Goal: Task Accomplishment & Management: Use online tool/utility

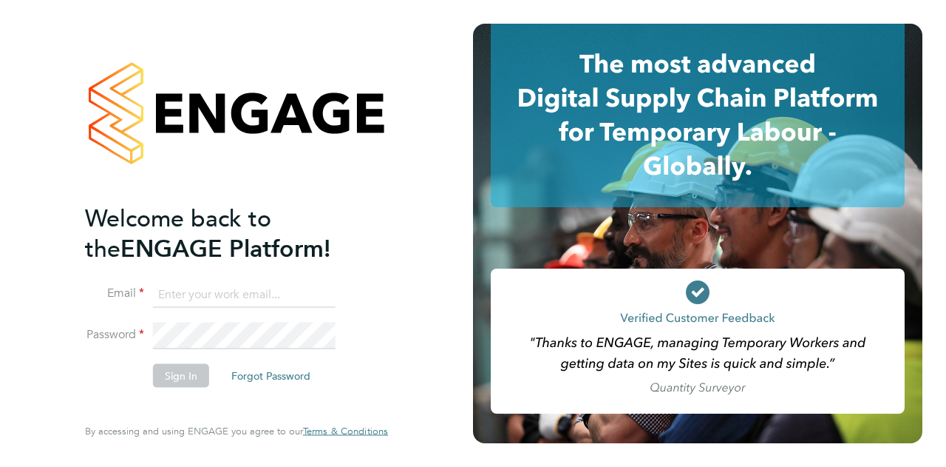
type input "[EMAIL_ADDRESS][DOMAIN_NAME]"
click at [197, 373] on button "Sign In" at bounding box center [181, 375] width 56 height 24
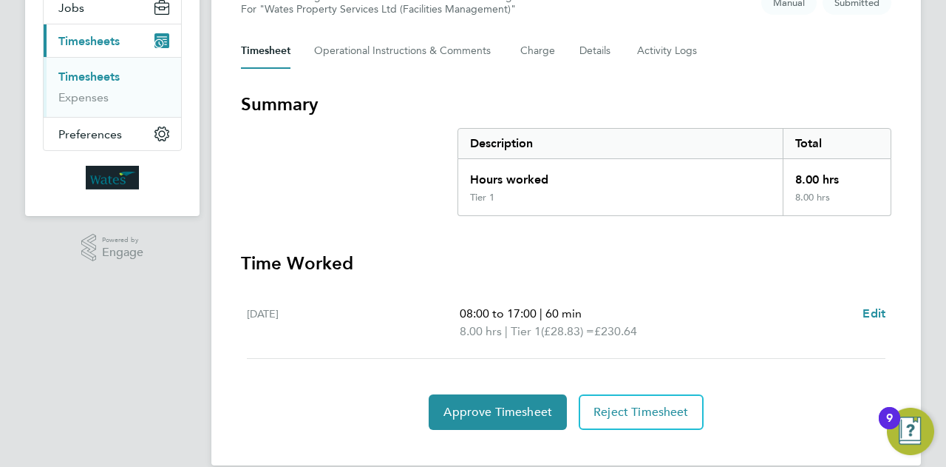
scroll to position [206, 0]
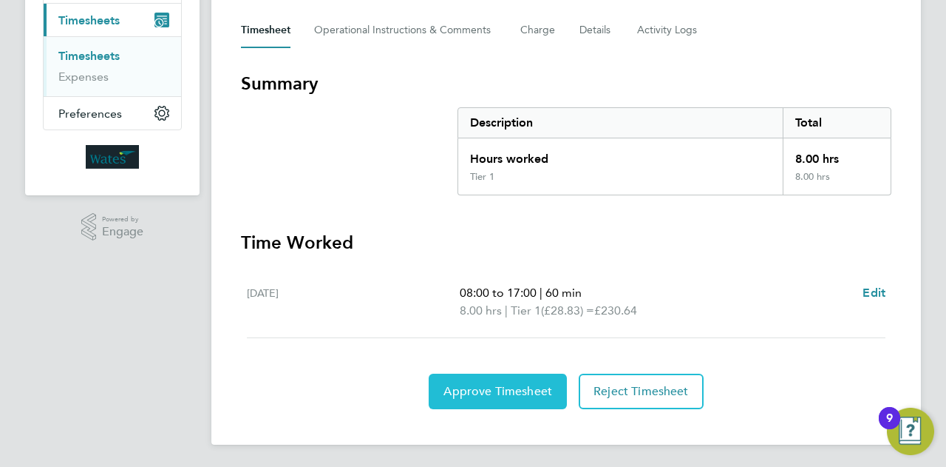
click at [472, 385] on span "Approve Timesheet" at bounding box center [498, 391] width 109 height 15
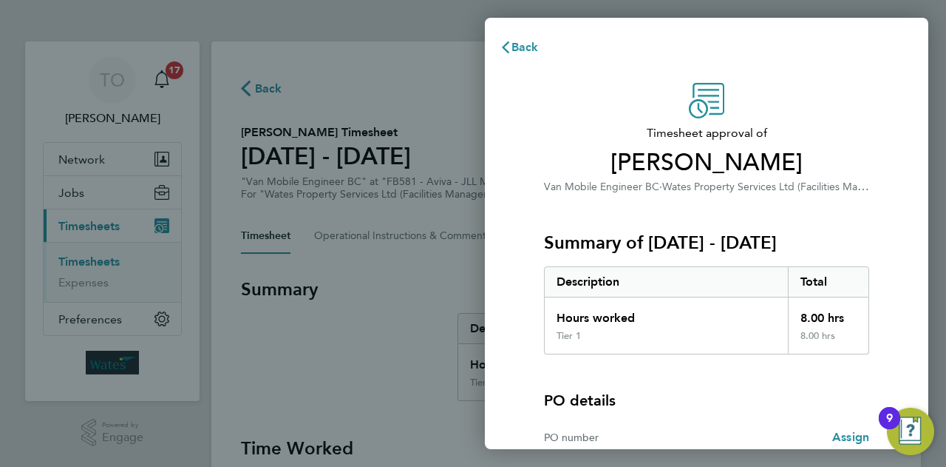
scroll to position [138, 0]
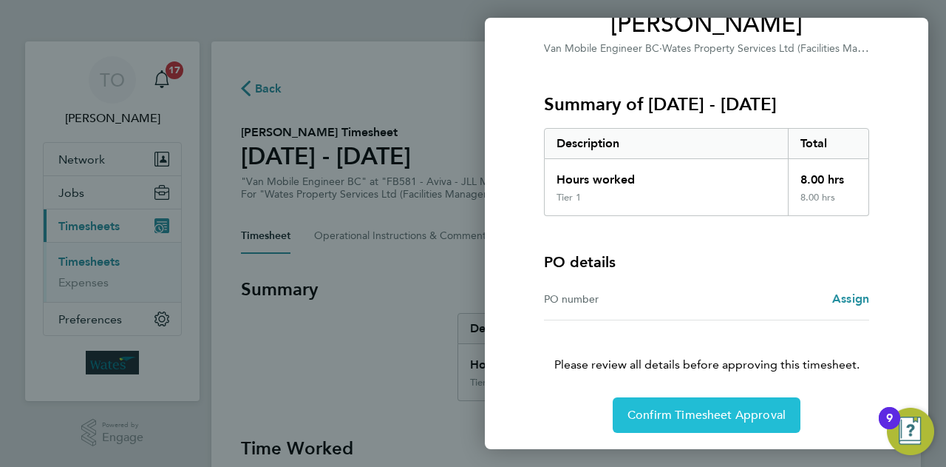
click at [681, 404] on button "Confirm Timesheet Approval" at bounding box center [707, 414] width 188 height 35
